Goal: Information Seeking & Learning: Learn about a topic

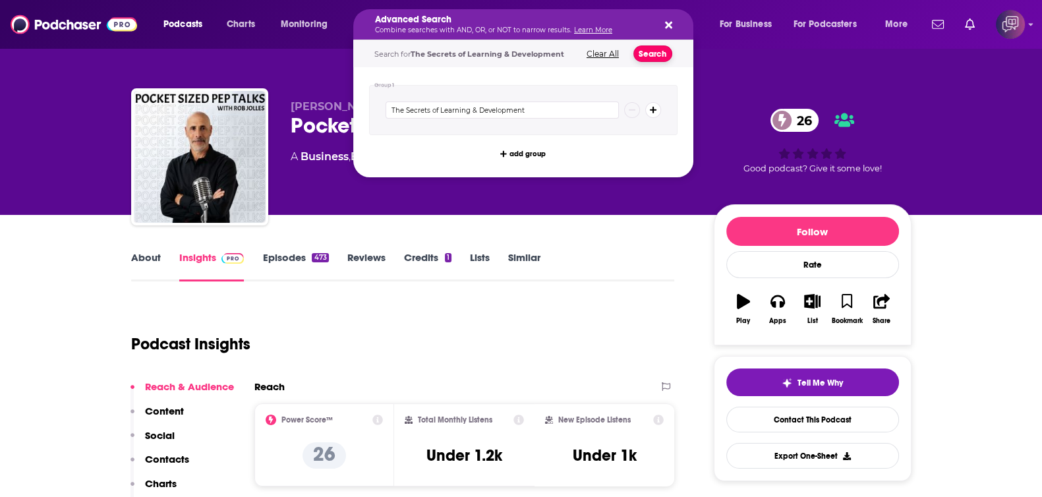
click at [649, 47] on button "Search" at bounding box center [652, 53] width 39 height 16
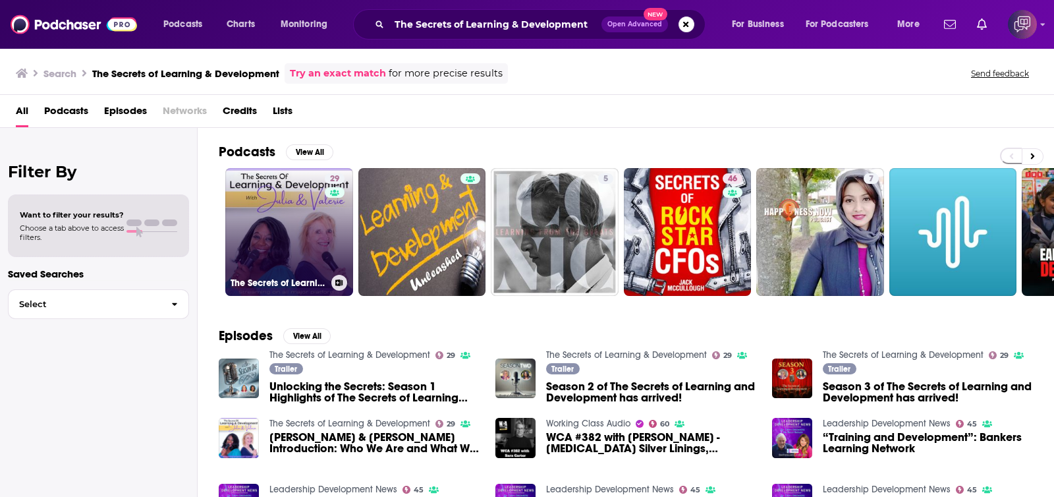
click at [273, 259] on link "29 The Secrets of Learning & Development" at bounding box center [289, 232] width 128 height 128
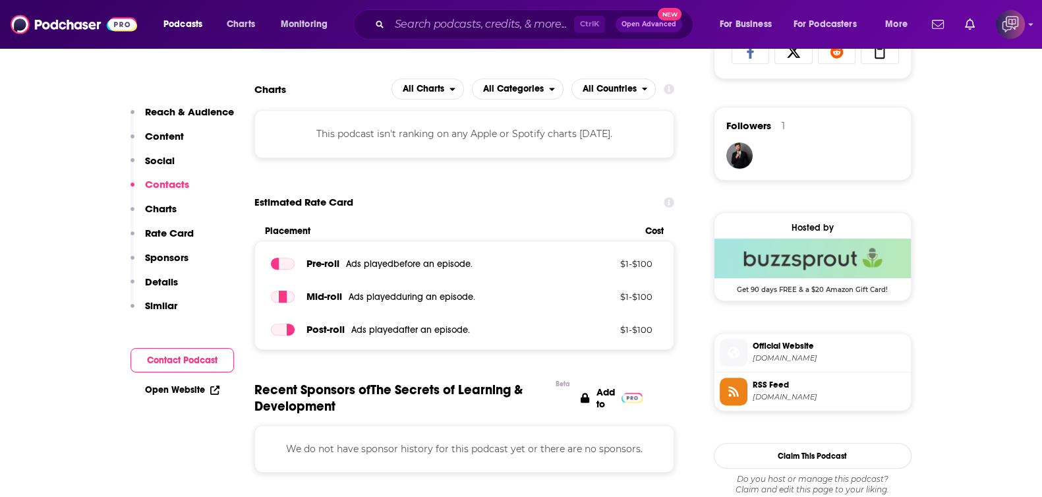
scroll to position [658, 0]
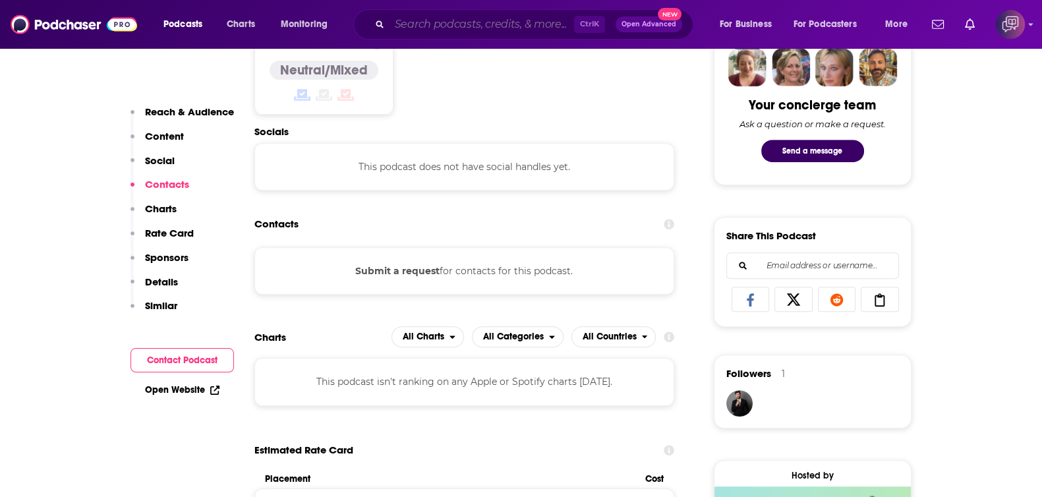
click at [536, 20] on input "Search podcasts, credits, & more..." at bounding box center [481, 24] width 184 height 21
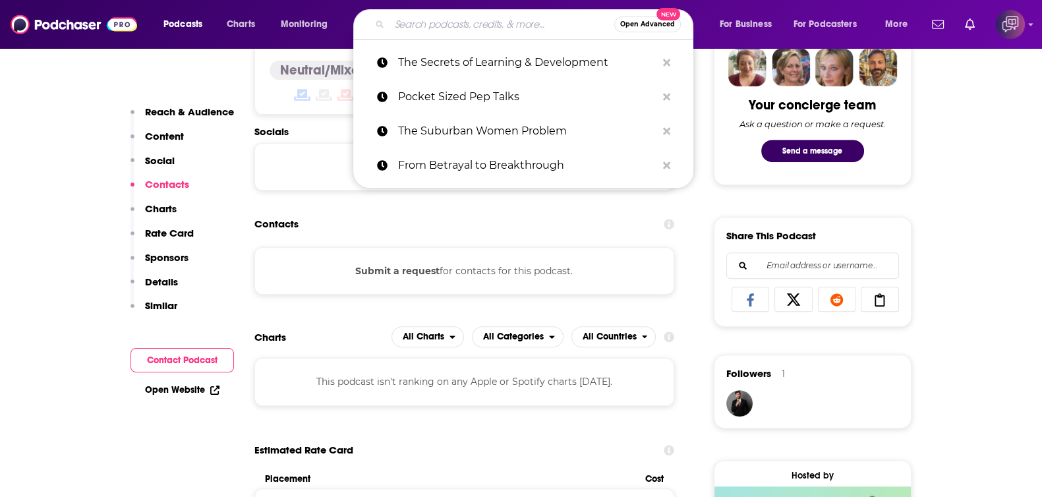
paste input "Rebelle With A Cause-Called To The Case"
type input "Rebelle With A Cause-Called To The Case"
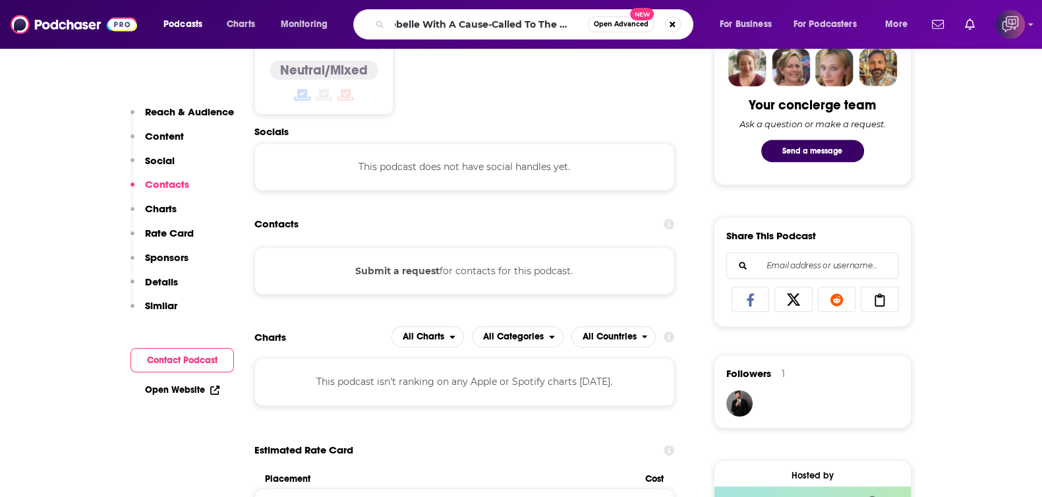
click at [626, 27] on span "Open Advanced" at bounding box center [621, 24] width 55 height 7
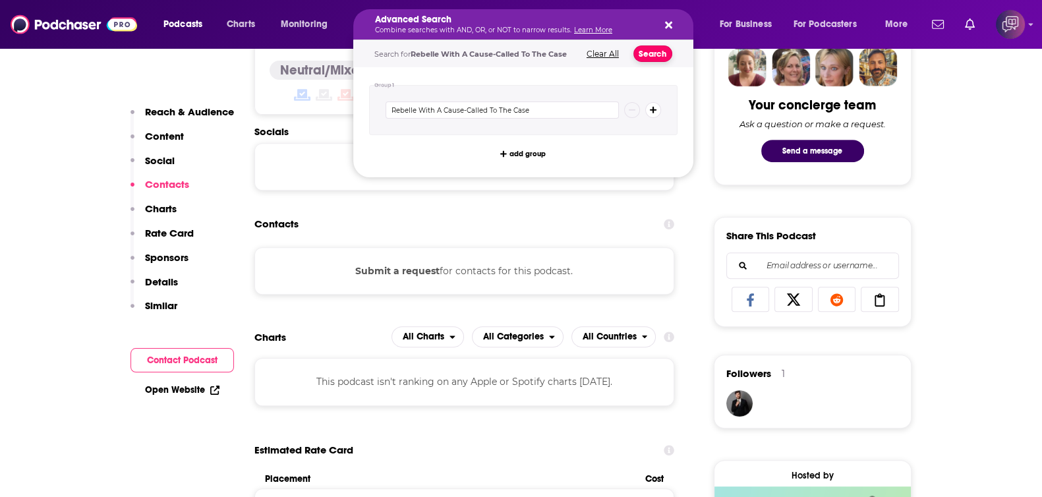
click at [651, 55] on button "Search" at bounding box center [652, 53] width 39 height 16
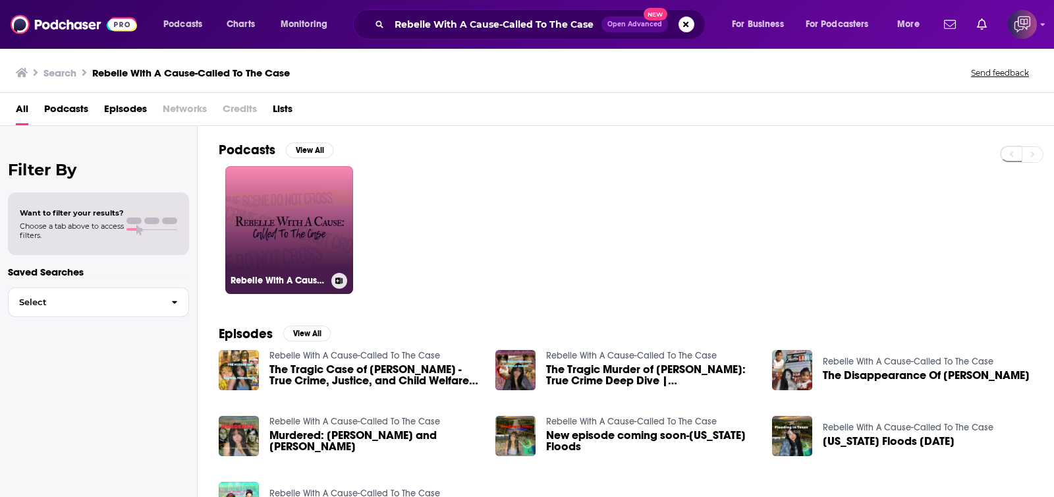
click at [294, 202] on link "Rebelle With A Cause-Called To The Case" at bounding box center [289, 230] width 128 height 128
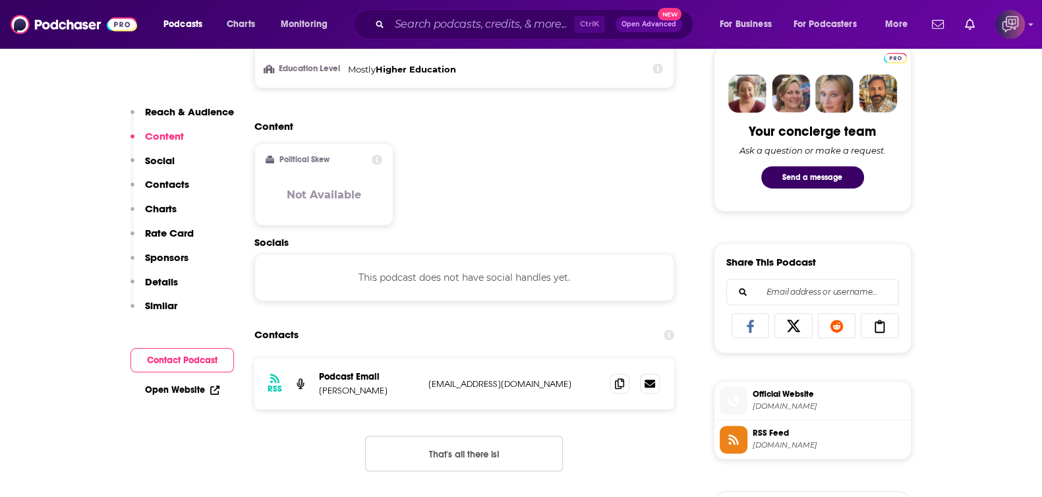
scroll to position [906, 0]
